Goal: Transaction & Acquisition: Book appointment/travel/reservation

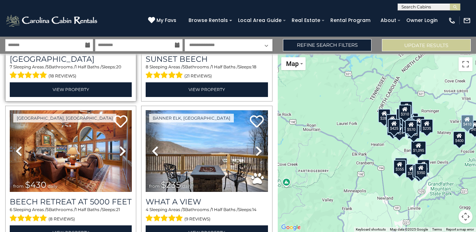
scroll to position [1829, 0]
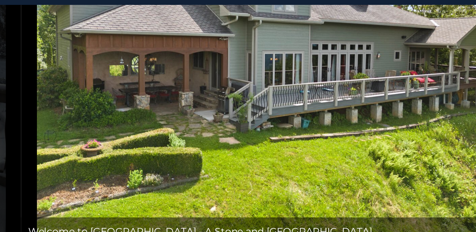
scroll to position [50, 0]
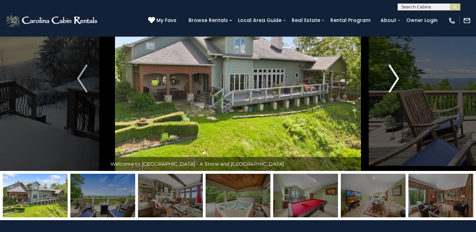
click at [391, 83] on img "Next" at bounding box center [394, 78] width 10 height 28
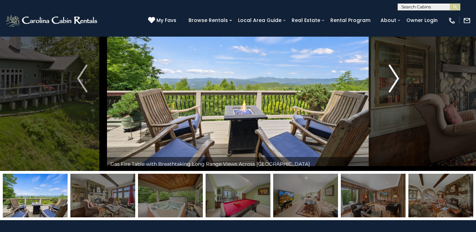
click at [396, 84] on img "Next" at bounding box center [394, 78] width 10 height 28
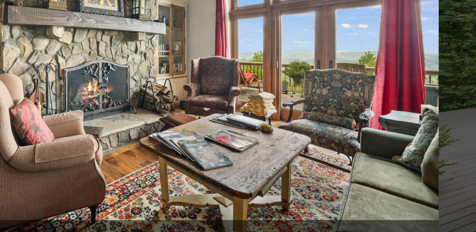
scroll to position [55, 0]
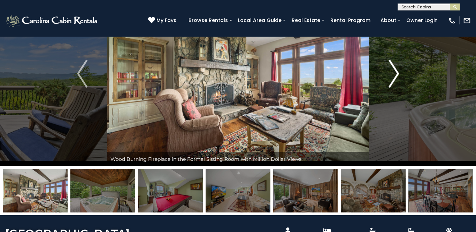
click at [394, 73] on img "Next" at bounding box center [394, 74] width 10 height 28
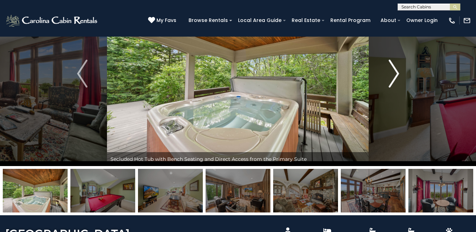
click at [394, 79] on img "Next" at bounding box center [394, 74] width 10 height 28
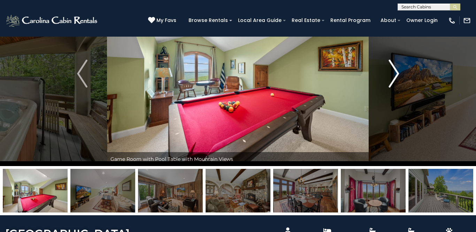
click at [394, 79] on img "Next" at bounding box center [394, 74] width 10 height 28
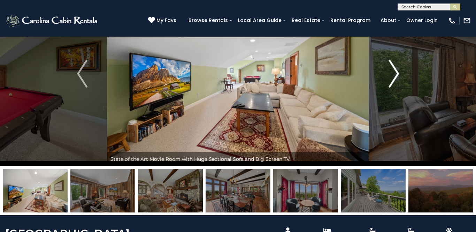
click at [393, 77] on img "Next" at bounding box center [394, 74] width 10 height 28
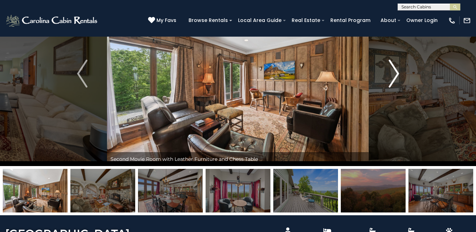
click at [394, 78] on img "Next" at bounding box center [394, 74] width 10 height 28
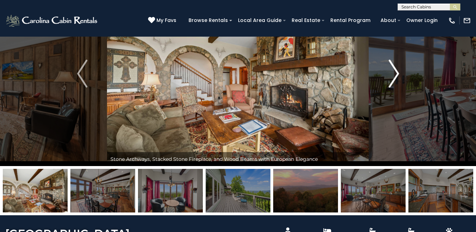
click at [391, 80] on img "Next" at bounding box center [394, 74] width 10 height 28
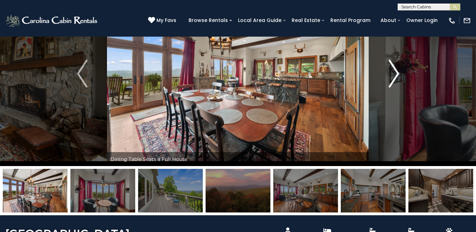
click at [391, 80] on img "Next" at bounding box center [394, 74] width 10 height 28
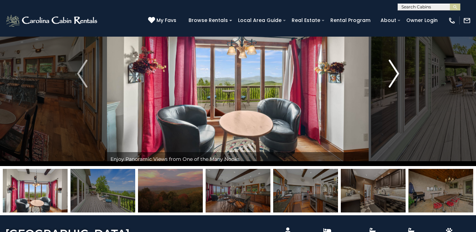
click at [391, 80] on img "Next" at bounding box center [394, 74] width 10 height 28
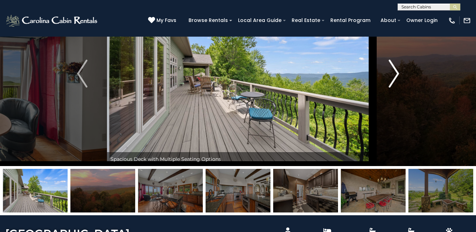
click at [391, 80] on img "Next" at bounding box center [394, 74] width 10 height 28
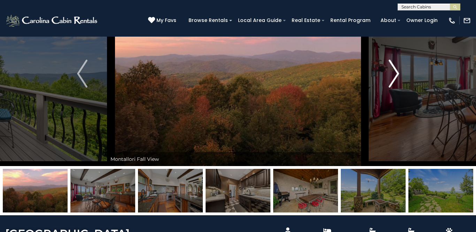
click at [391, 80] on img "Next" at bounding box center [394, 74] width 10 height 28
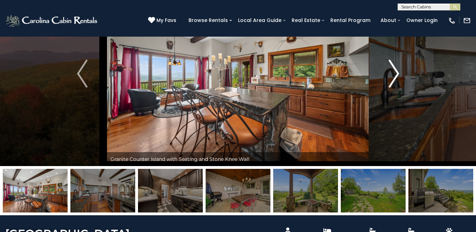
click at [391, 80] on img "Next" at bounding box center [394, 74] width 10 height 28
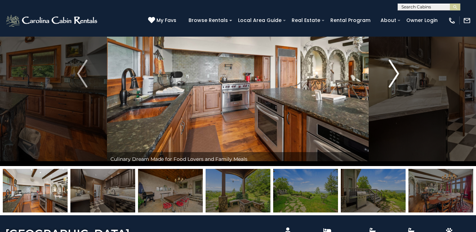
click at [391, 80] on img "Next" at bounding box center [394, 74] width 10 height 28
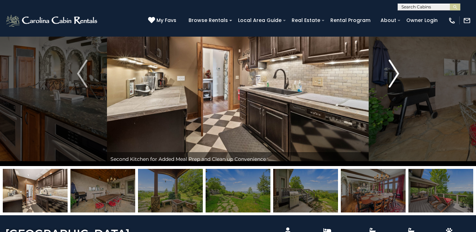
click at [396, 75] on img "Next" at bounding box center [394, 74] width 10 height 28
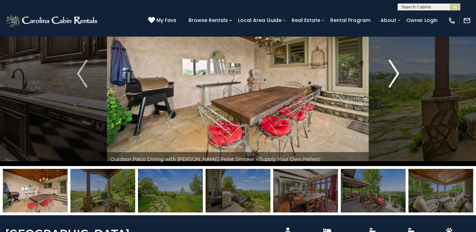
click at [396, 75] on img "Next" at bounding box center [394, 74] width 10 height 28
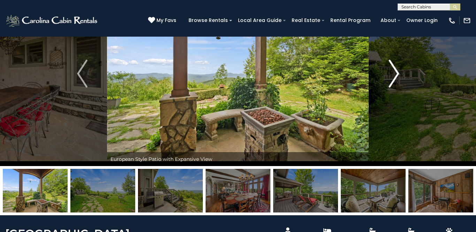
click at [396, 75] on img "Next" at bounding box center [394, 74] width 10 height 28
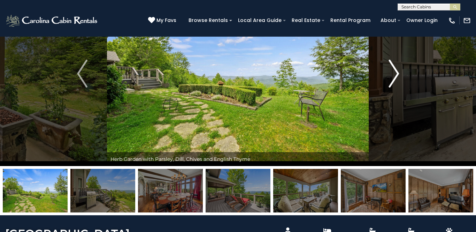
click at [396, 75] on img "Next" at bounding box center [394, 74] width 10 height 28
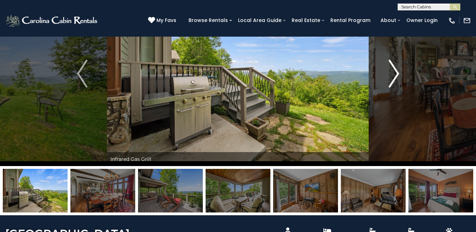
click at [396, 75] on img "Next" at bounding box center [394, 74] width 10 height 28
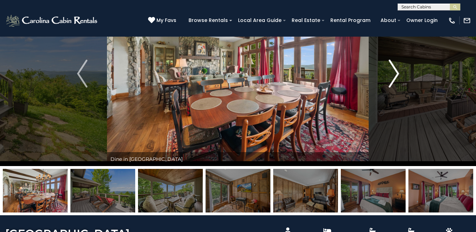
click at [396, 75] on img "Next" at bounding box center [394, 74] width 10 height 28
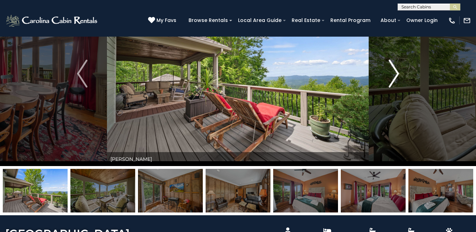
click at [396, 75] on img "Next" at bounding box center [394, 74] width 10 height 28
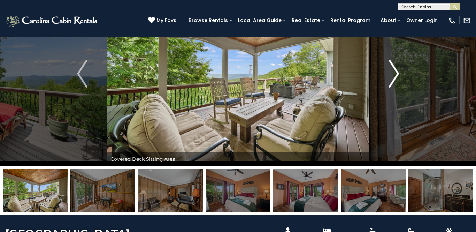
click at [396, 75] on img "Next" at bounding box center [394, 74] width 10 height 28
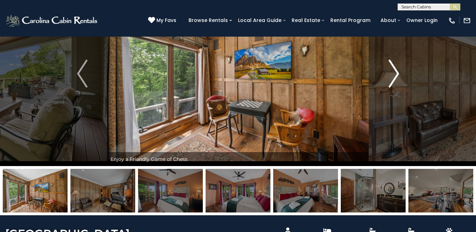
click at [396, 75] on img "Next" at bounding box center [394, 74] width 10 height 28
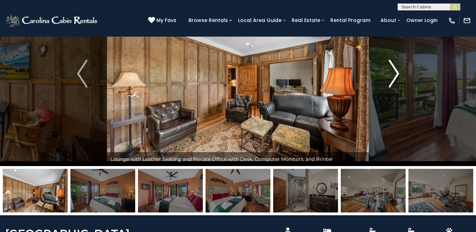
click at [396, 75] on img "Next" at bounding box center [394, 74] width 10 height 28
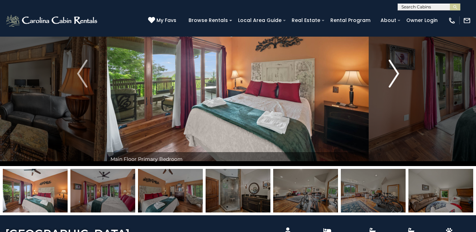
click at [396, 75] on img "Next" at bounding box center [394, 74] width 10 height 28
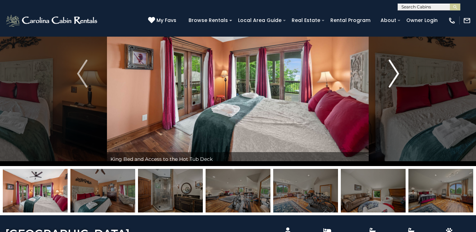
click at [396, 75] on img "Next" at bounding box center [394, 74] width 10 height 28
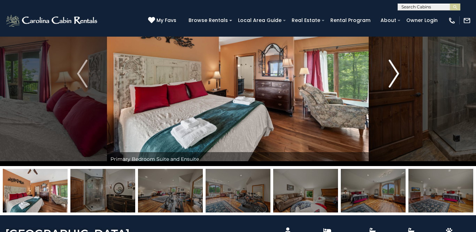
click at [396, 75] on img "Next" at bounding box center [394, 74] width 10 height 28
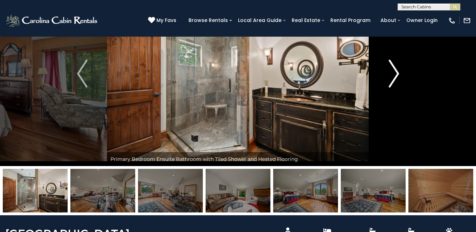
click at [397, 77] on img "Next" at bounding box center [394, 74] width 10 height 28
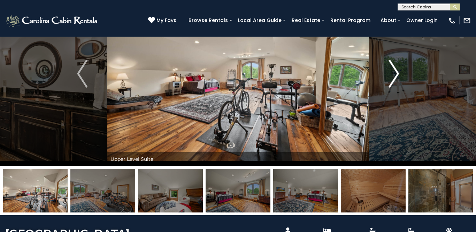
click at [397, 77] on img "Next" at bounding box center [394, 74] width 10 height 28
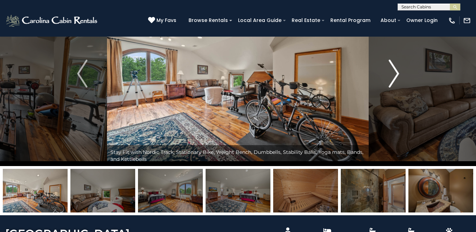
click at [397, 77] on img "Next" at bounding box center [394, 74] width 10 height 28
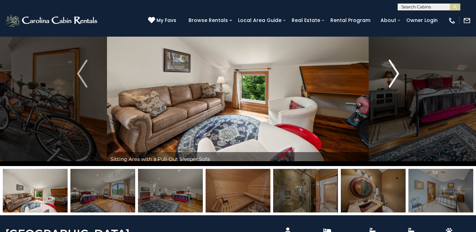
click at [397, 77] on img "Next" at bounding box center [394, 74] width 10 height 28
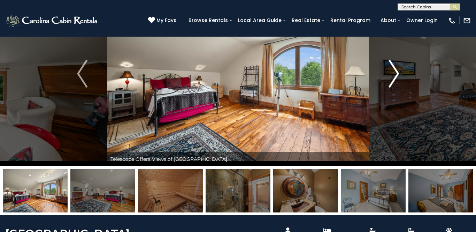
click at [397, 77] on img "Next" at bounding box center [394, 74] width 10 height 28
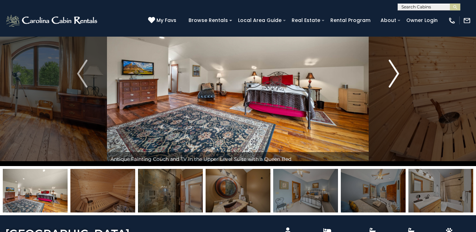
click at [397, 77] on img "Next" at bounding box center [394, 74] width 10 height 28
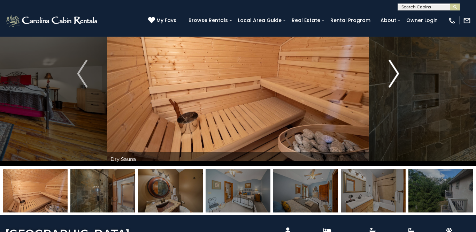
click at [397, 77] on img "Next" at bounding box center [394, 74] width 10 height 28
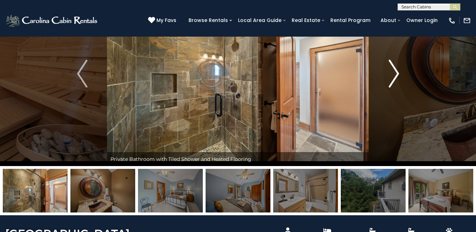
click at [397, 77] on img "Next" at bounding box center [394, 74] width 10 height 28
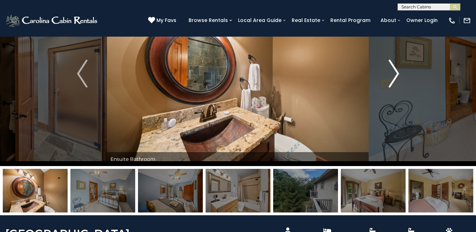
click at [397, 77] on img "Next" at bounding box center [394, 74] width 10 height 28
